Goal: Task Accomplishment & Management: Manage account settings

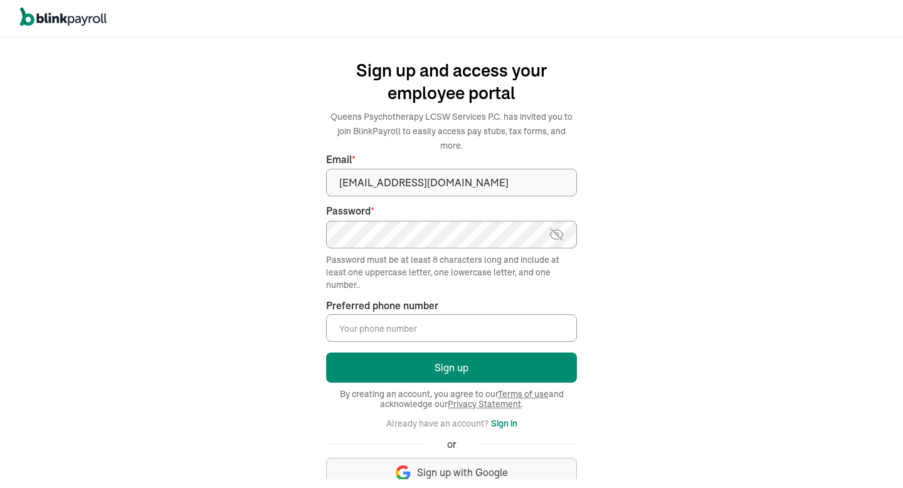
click at [386, 317] on input "Preferred phone number *" at bounding box center [451, 328] width 251 height 28
type input "("
type input "(917) 334-4201"
click at [559, 227] on img at bounding box center [557, 234] width 16 height 15
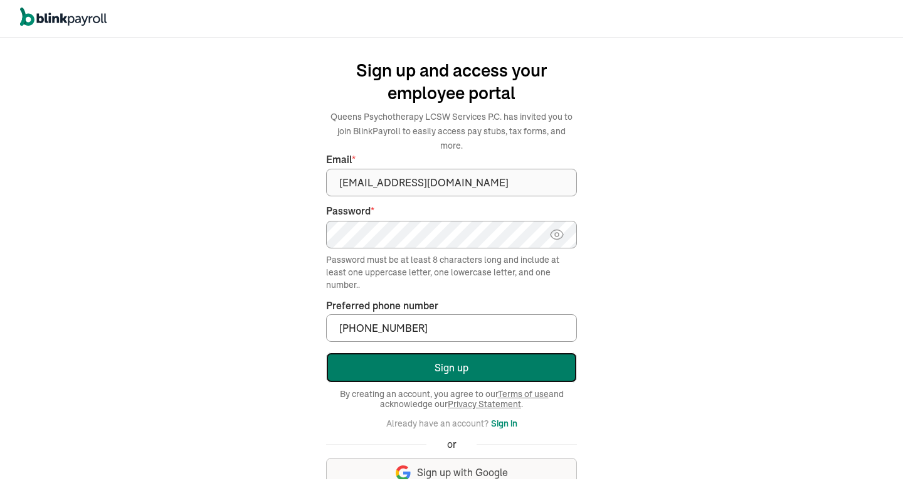
click at [480, 358] on button "Sign up" at bounding box center [451, 367] width 251 height 30
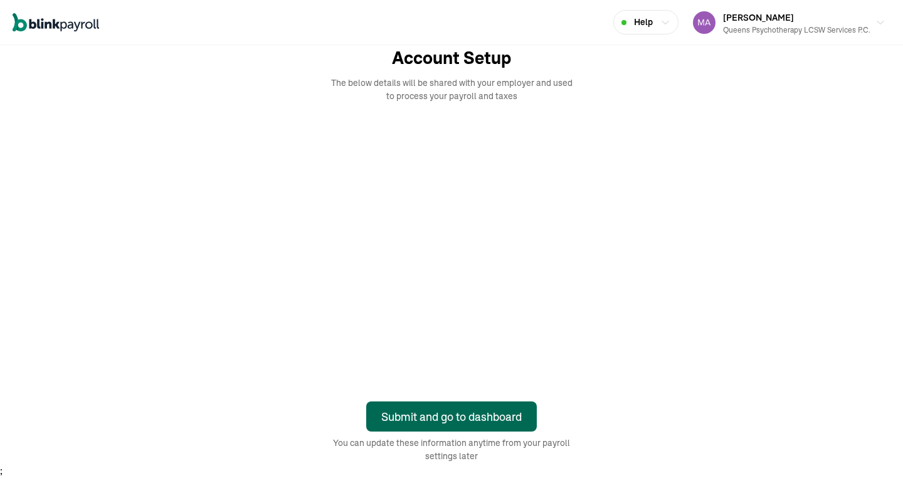
click at [426, 419] on div "Submit and go to dashboard" at bounding box center [451, 416] width 140 height 17
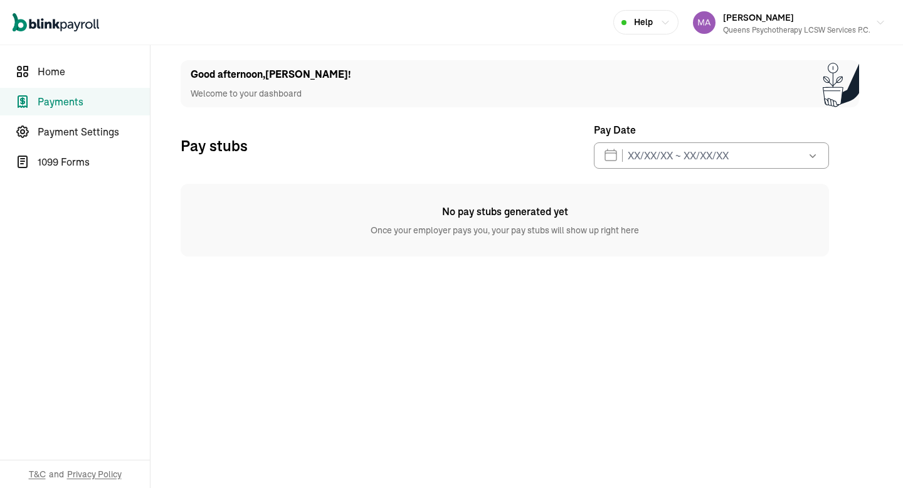
click at [812, 152] on icon "button" at bounding box center [813, 155] width 13 height 13
click at [650, 331] on button "15" at bounding box center [655, 328] width 25 height 25
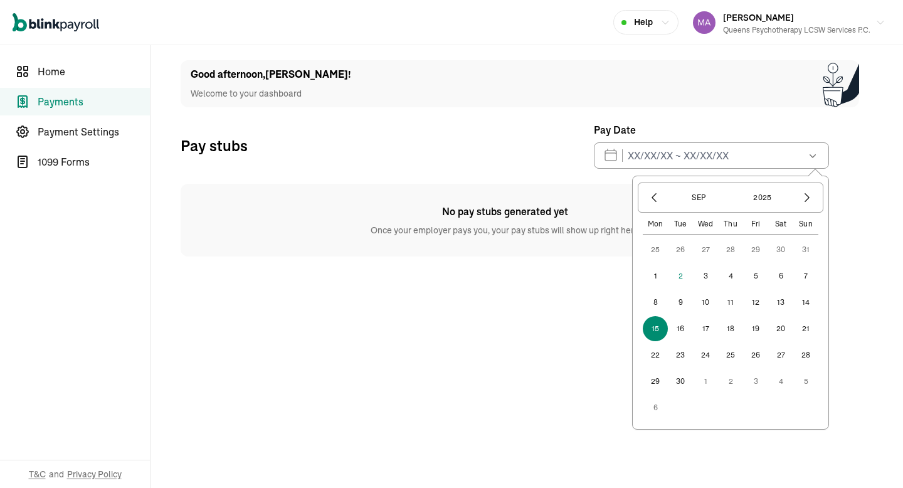
click at [531, 322] on main "Good afternoon , Marilyn ! Welcome to your dashboard Pay stubs Pay Date Sep 202…" at bounding box center [527, 266] width 753 height 443
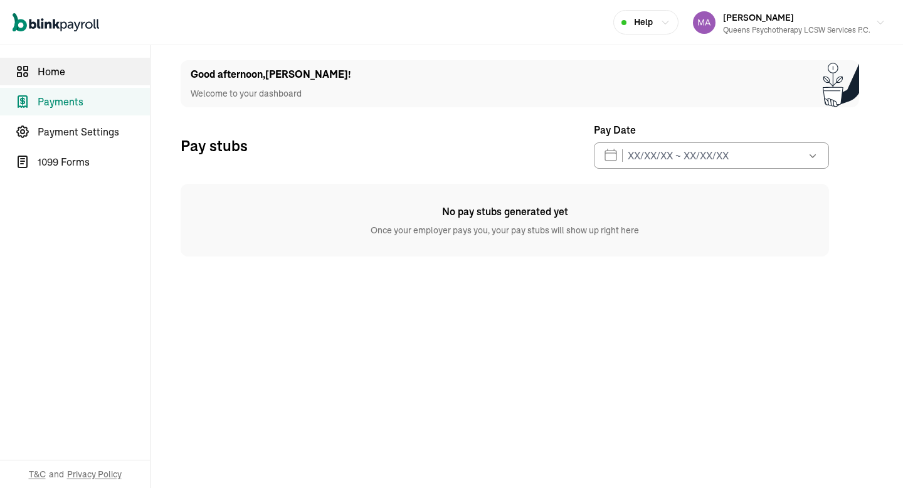
click at [76, 72] on span "Home" at bounding box center [94, 71] width 112 height 15
select select "2025"
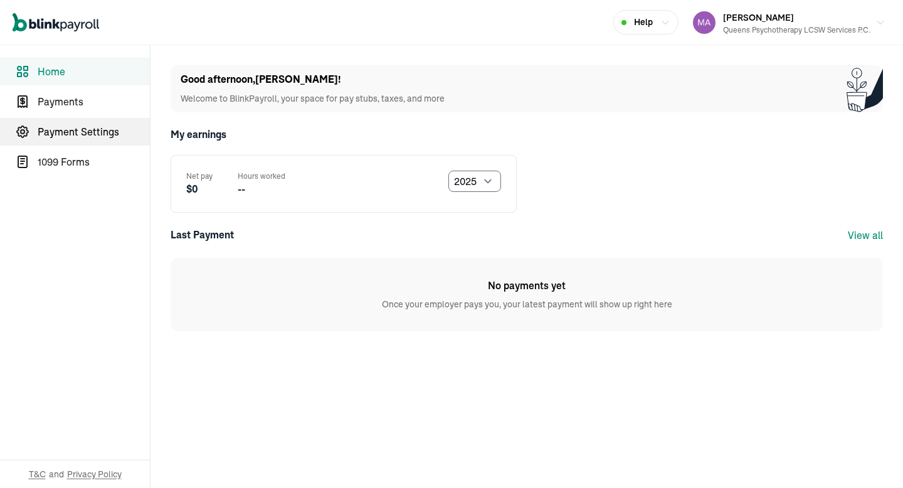
click at [101, 134] on span "Payment Settings" at bounding box center [94, 131] width 112 height 15
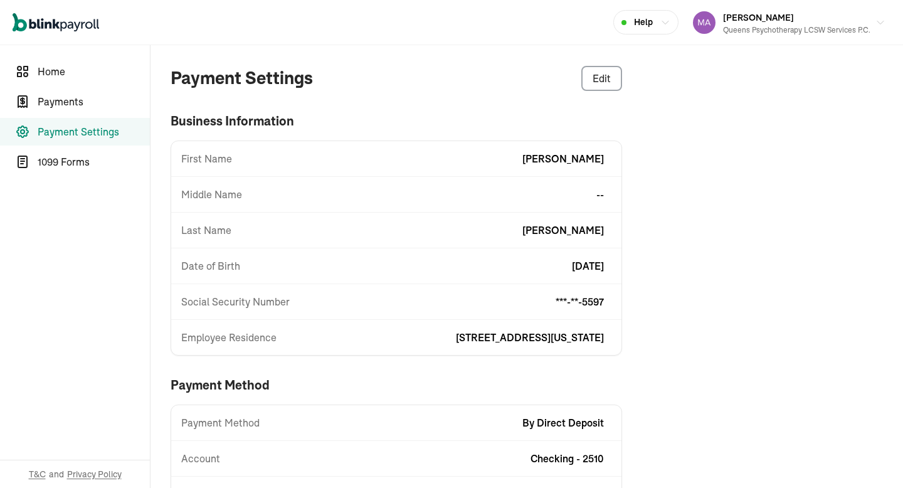
click at [291, 267] on div "Date of Birth 1/28/1976" at bounding box center [396, 265] width 450 height 15
drag, startPoint x: 291, startPoint y: 267, endPoint x: 331, endPoint y: 267, distance: 39.5
click at [291, 267] on div "Date of Birth 1/28/1976" at bounding box center [396, 265] width 450 height 15
click at [623, 280] on div "Payment Settings Edit business information First Name Marilyn Middle Name -- La…" at bounding box center [507, 288] width 712 height 487
click at [598, 267] on span "1/28/1976" at bounding box center [588, 265] width 32 height 15
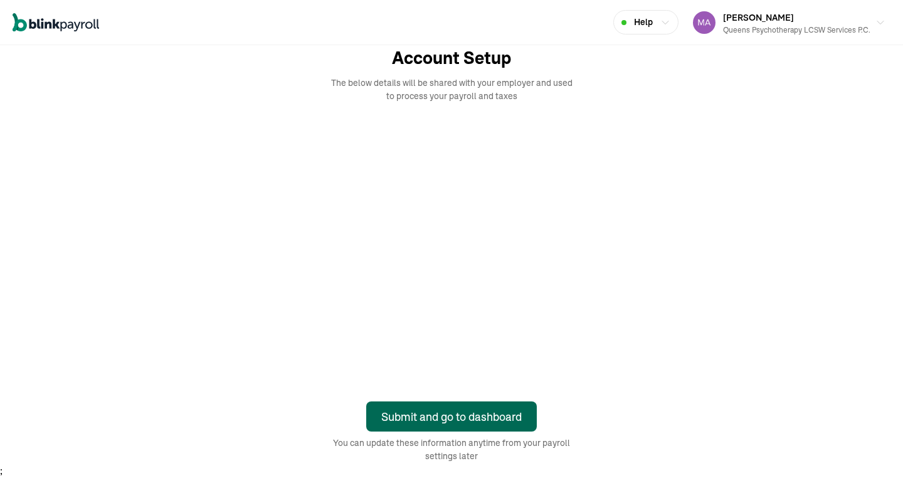
click at [426, 419] on div "Submit and go to dashboard" at bounding box center [451, 416] width 140 height 17
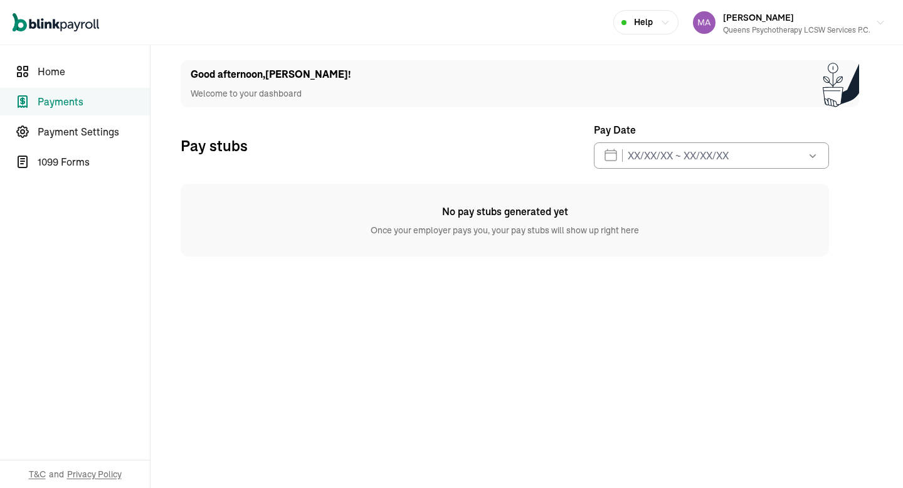
click at [812, 152] on icon "button" at bounding box center [813, 155] width 13 height 13
click at [650, 331] on button "15" at bounding box center [655, 328] width 25 height 25
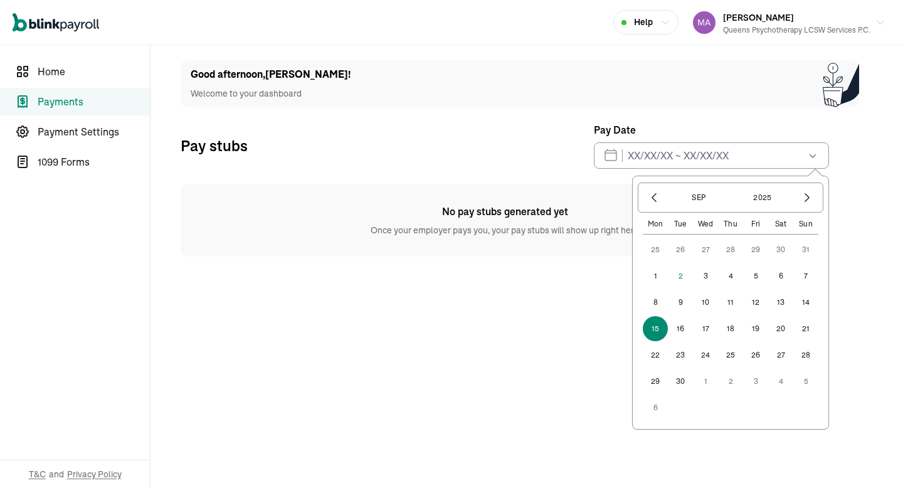
click at [531, 322] on main "Good afternoon , Marilyn ! Welcome to your dashboard Pay stubs Pay Date Sep 202…" at bounding box center [527, 266] width 753 height 443
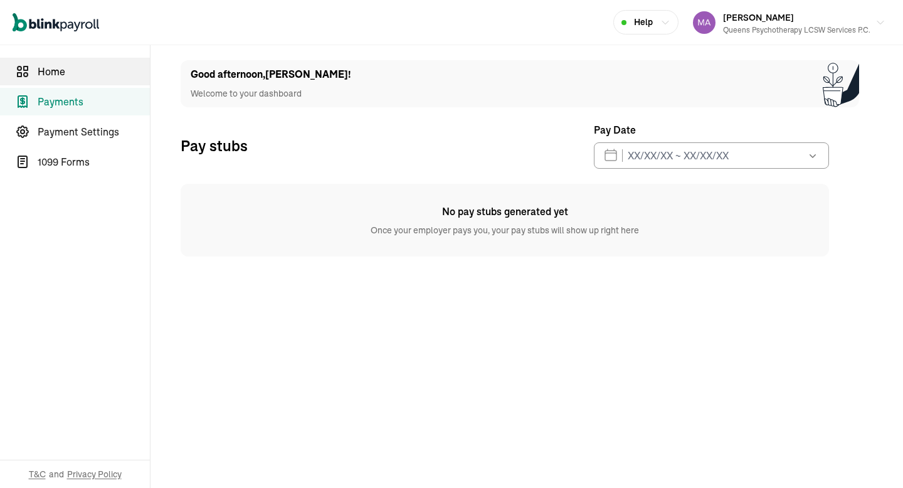
click at [76, 72] on span "Home" at bounding box center [94, 71] width 112 height 15
select select "2025"
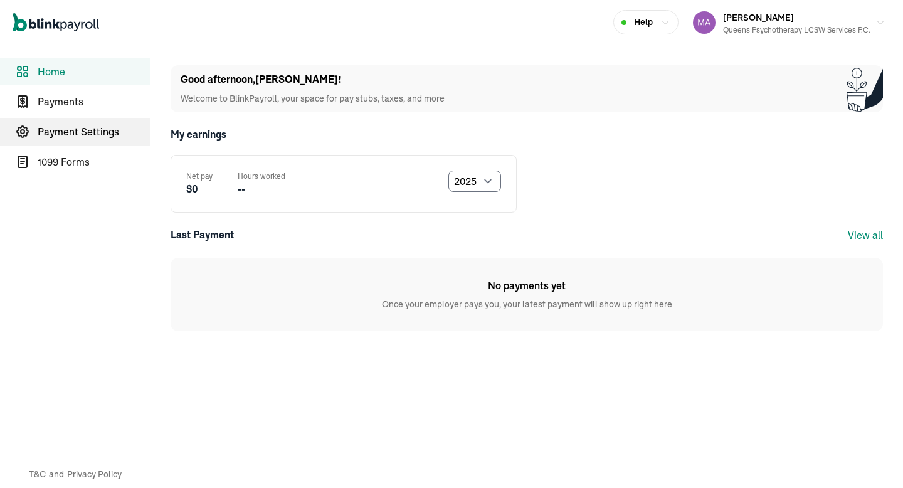
click at [101, 134] on span "Payment Settings" at bounding box center [94, 131] width 112 height 15
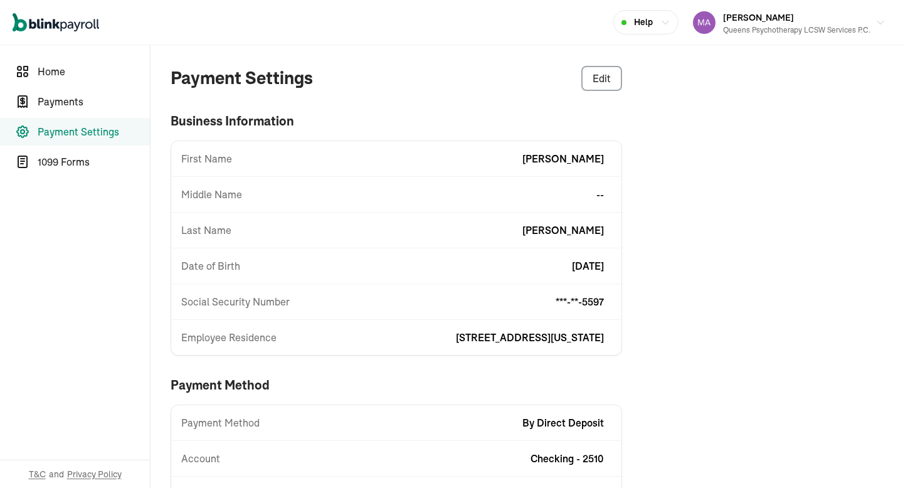
click at [291, 267] on div "Date of Birth 1/28/1976" at bounding box center [396, 265] width 450 height 15
drag, startPoint x: 291, startPoint y: 267, endPoint x: 331, endPoint y: 267, distance: 39.5
click at [291, 267] on div "Date of Birth 1/28/1976" at bounding box center [396, 265] width 450 height 15
click at [623, 280] on div "Payment Settings Edit business information First Name Marilyn Middle Name -- La…" at bounding box center [507, 288] width 712 height 487
click at [598, 267] on span "[DATE]" at bounding box center [588, 265] width 32 height 15
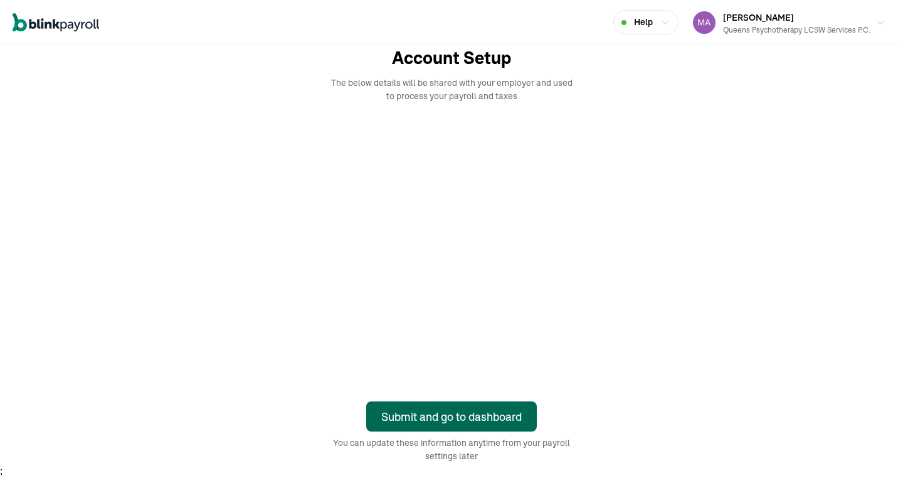
click at [444, 413] on div "Submit and go to dashboard" at bounding box center [451, 416] width 140 height 17
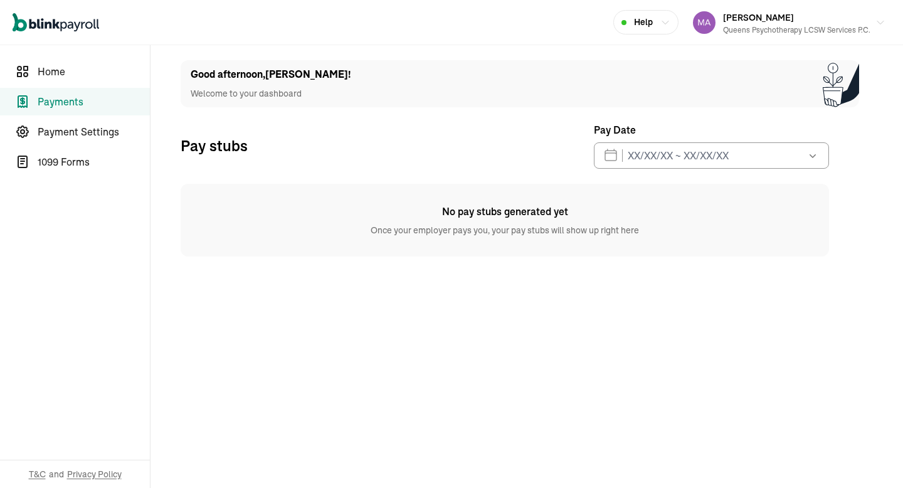
click at [732, 88] on div "Good afternoon , [PERSON_NAME] ! Welcome to your dashboard" at bounding box center [520, 83] width 679 height 47
click at [462, 40] on div "Open main menu Help [PERSON_NAME] Queens Psychotherapy LCSW Services P.C." at bounding box center [451, 22] width 903 height 45
click at [93, 87] on nav "Home Payments Payment Settings 1099 Forms T&C and Privacy Policy" at bounding box center [75, 266] width 150 height 443
click at [71, 76] on span "Home" at bounding box center [94, 71] width 112 height 15
select select "2025"
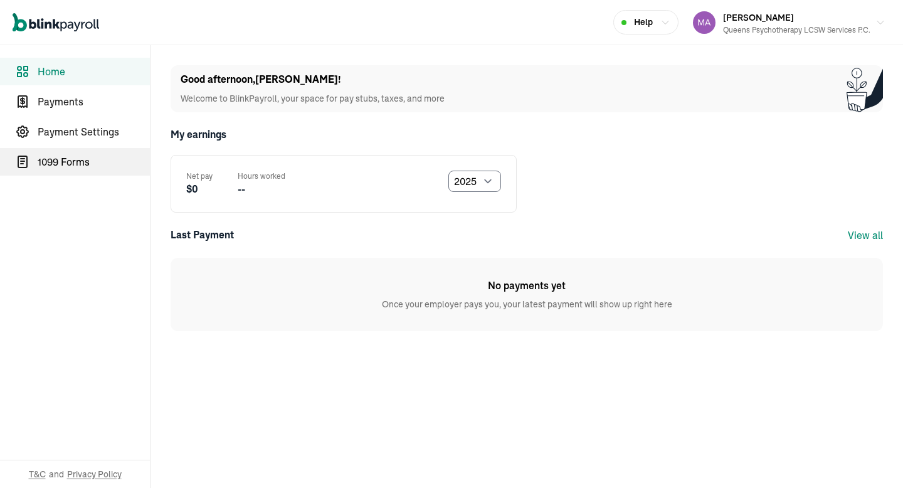
click at [69, 162] on span "1099 Forms" at bounding box center [94, 161] width 112 height 15
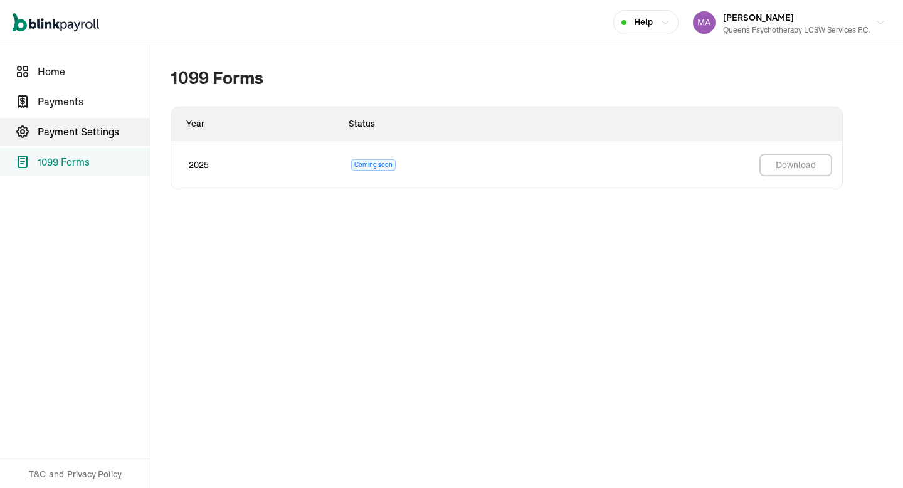
click at [78, 134] on span "Payment Settings" at bounding box center [94, 131] width 112 height 15
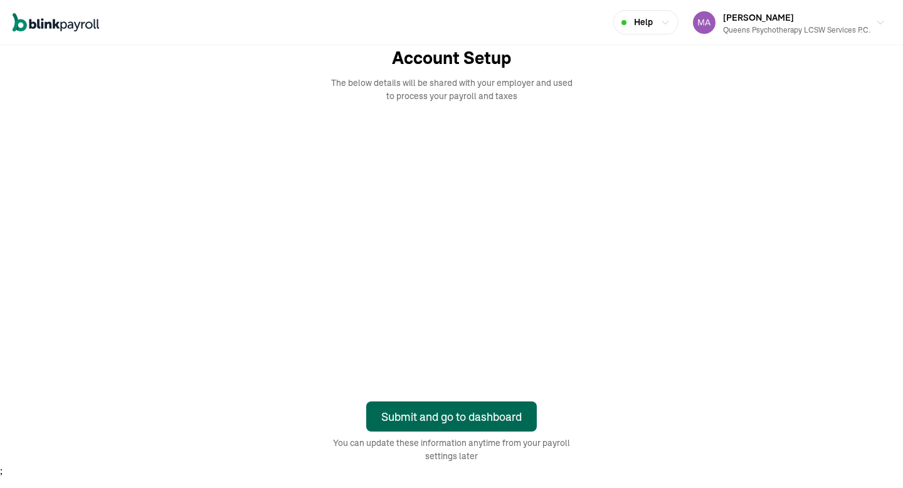
click at [444, 413] on div "Submit and go to dashboard" at bounding box center [451, 416] width 140 height 17
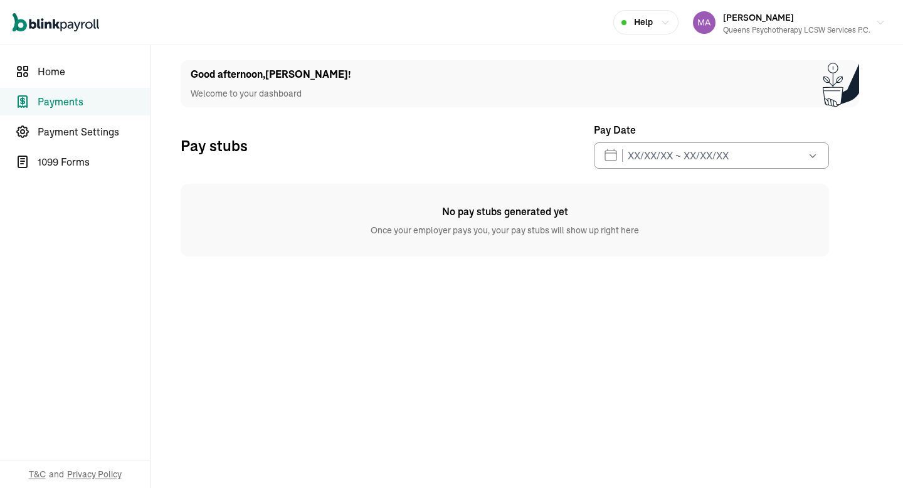
click at [732, 88] on div "Good afternoon , [PERSON_NAME] ! Welcome to your dashboard" at bounding box center [520, 83] width 679 height 47
click at [462, 40] on div "Open main menu Help [PERSON_NAME] Queens Psychotherapy LCSW Services P.C." at bounding box center [451, 22] width 903 height 45
click at [93, 87] on nav "Home Payments Payment Settings 1099 Forms T&C and Privacy Policy" at bounding box center [75, 266] width 150 height 443
click at [71, 76] on span "Home" at bounding box center [94, 71] width 112 height 15
select select "2025"
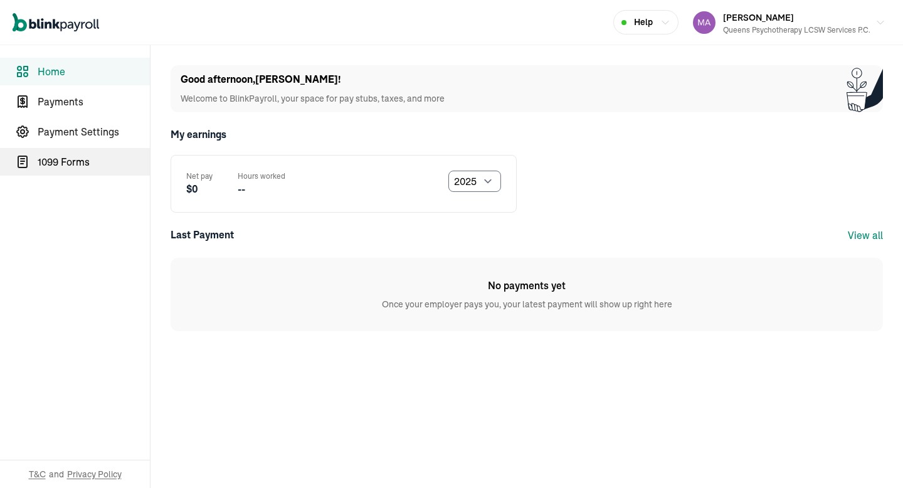
click at [69, 162] on span "1099 Forms" at bounding box center [94, 161] width 112 height 15
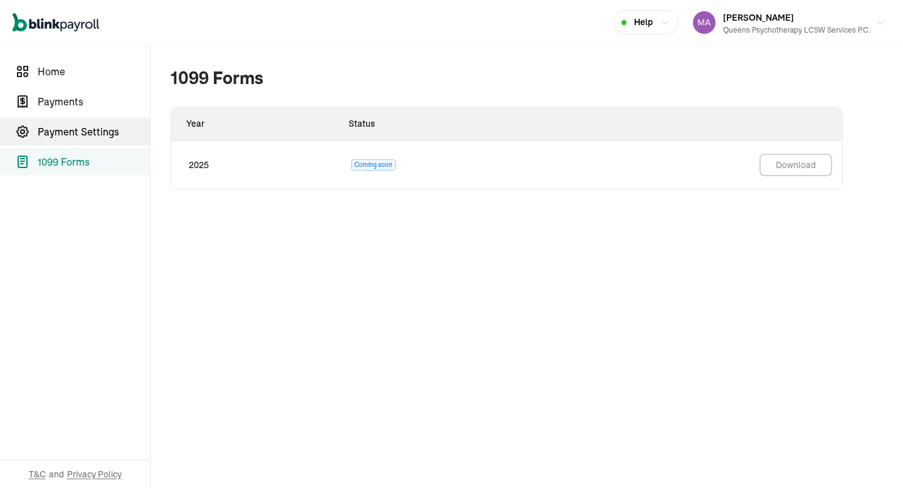
click at [78, 134] on span "Payment Settings" at bounding box center [94, 131] width 112 height 15
